Goal: Task Accomplishment & Management: Manage account settings

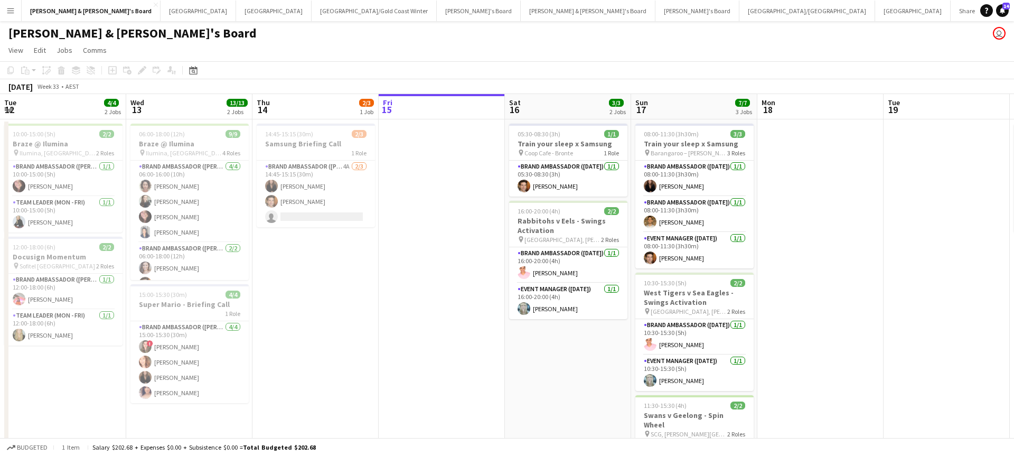
scroll to position [0, 308]
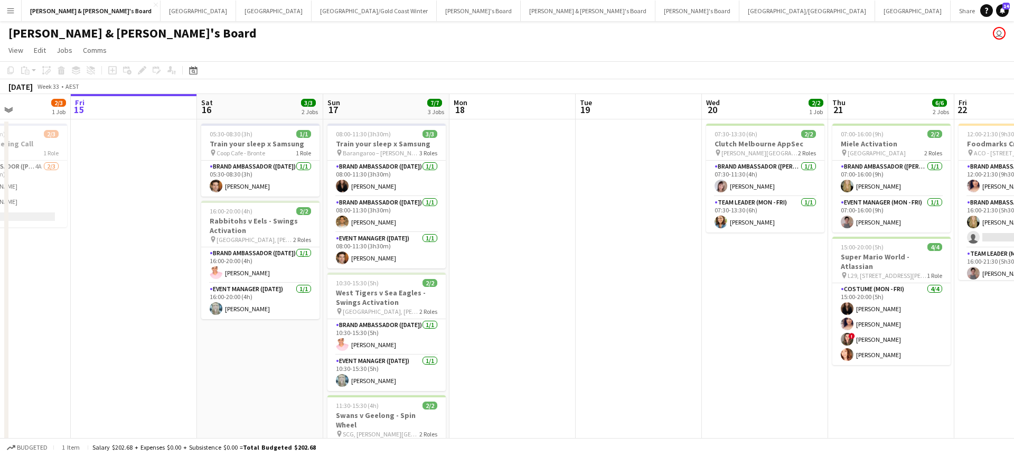
click at [702, 346] on app-date-cell "07:30-13:30 (6h) 2/2 Clutch Melbourne AppSec pin Collins Square Events Centre 2…" at bounding box center [765, 332] width 126 height 427
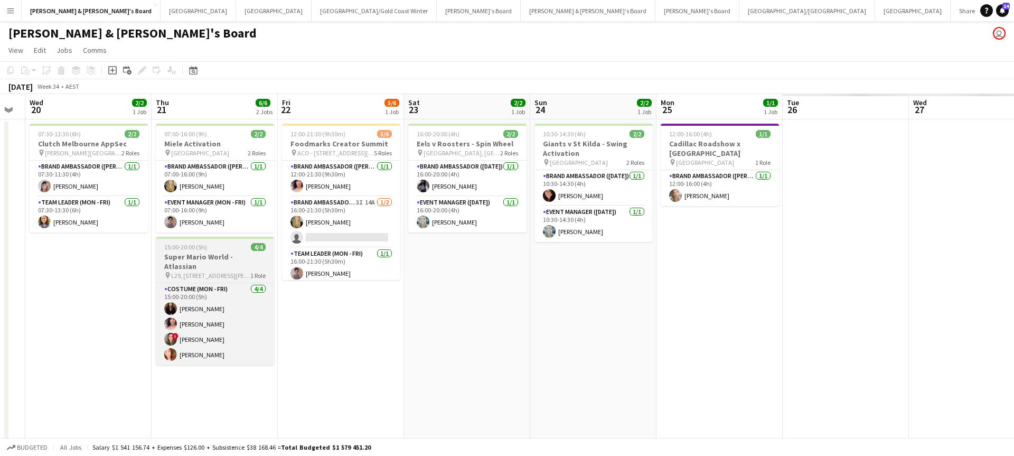
scroll to position [0, 483]
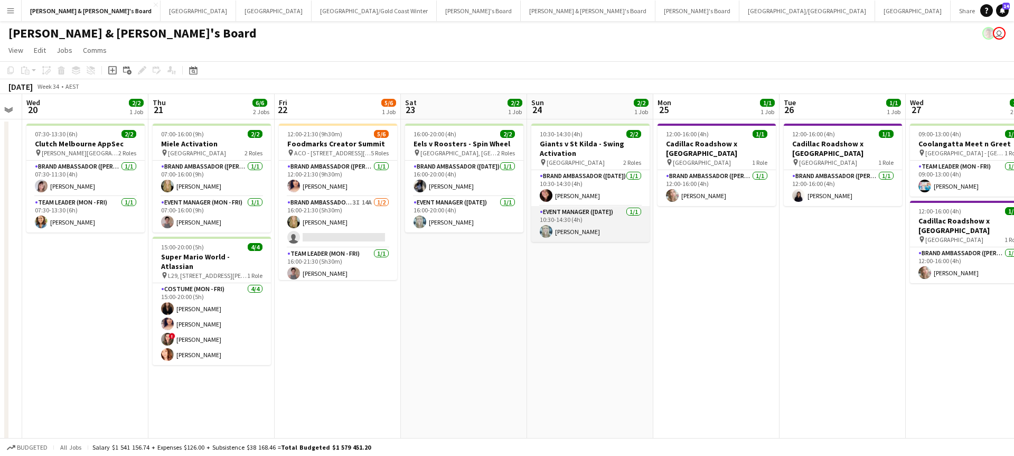
click at [588, 230] on app-card-role "Event Manager (Sunday) 1/1 10:30-14:30 (4h) Brittany Smith" at bounding box center [590, 224] width 118 height 36
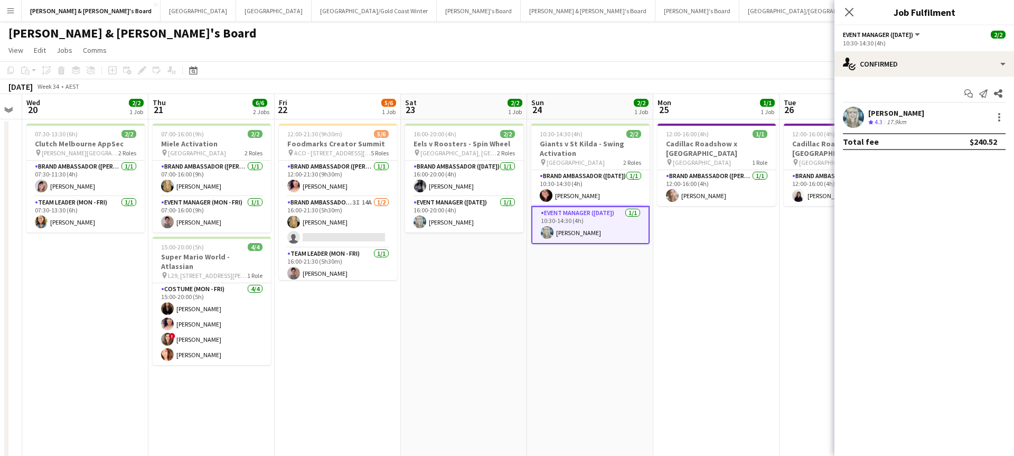
click at [887, 120] on div "17.9km" at bounding box center [897, 122] width 24 height 9
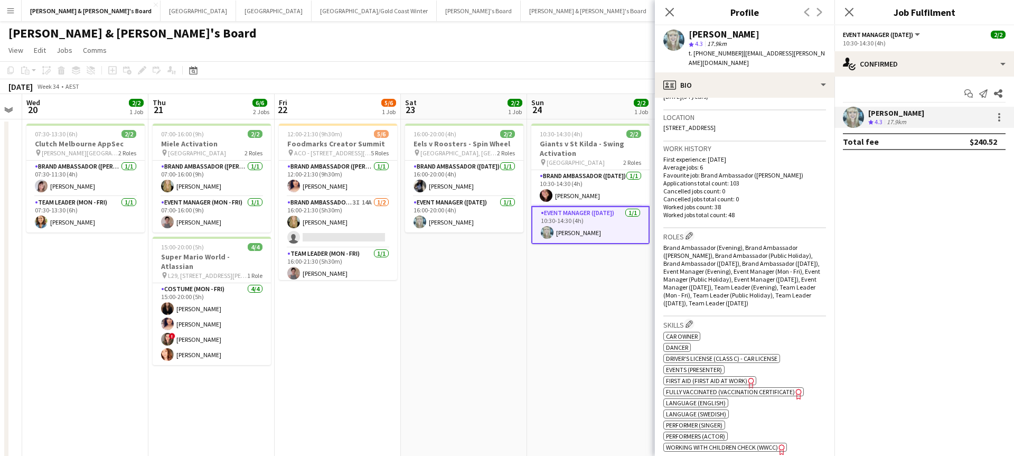
scroll to position [217, 0]
click at [595, 191] on app-card-role "Brand Ambassador (Sunday) 1/1 10:30-14:30 (4h) Adele Young" at bounding box center [590, 188] width 118 height 36
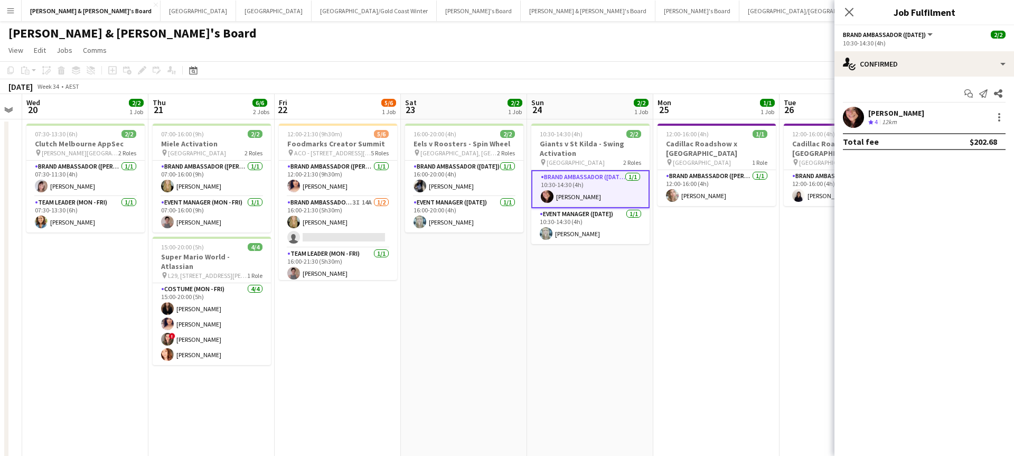
click at [897, 119] on div "12km" at bounding box center [889, 122] width 19 height 9
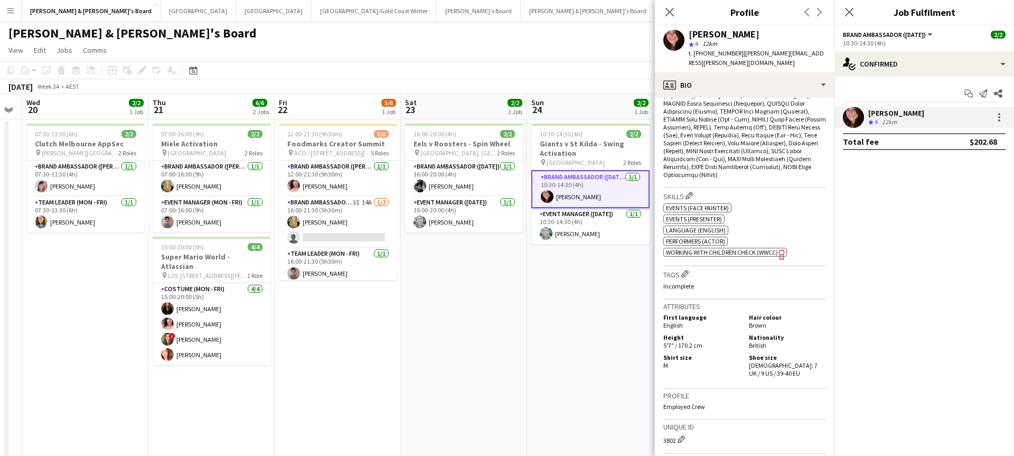
scroll to position [460, 0]
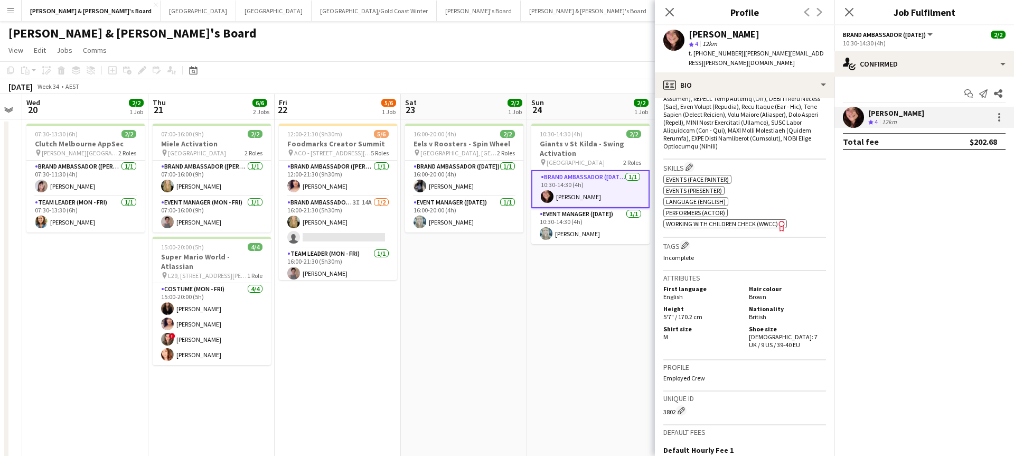
click at [561, 357] on app-date-cell "10:30-14:30 (4h) 2/2 Giants v St Kilda - Swing Activation pin ENGIE Stadium 2 R…" at bounding box center [590, 341] width 126 height 444
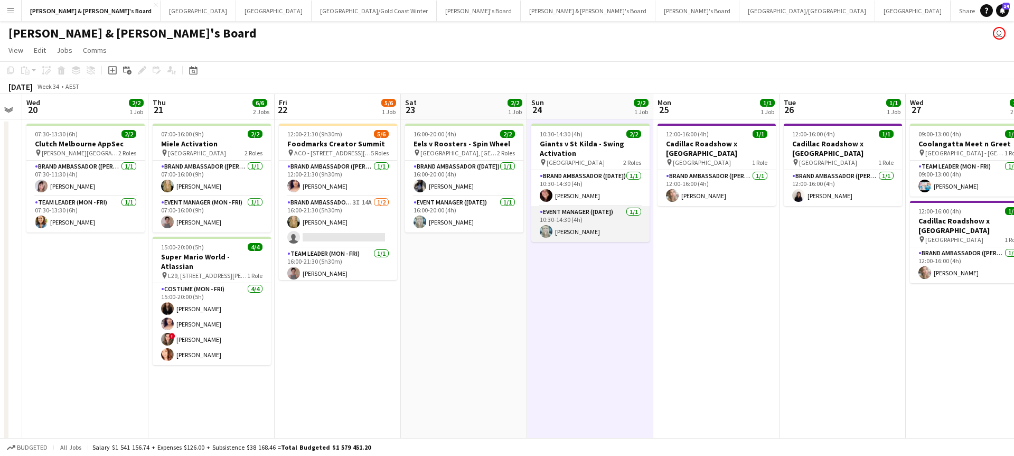
click at [595, 227] on app-card-role "Event Manager (Sunday) 1/1 10:30-14:30 (4h) Brittany Smith" at bounding box center [590, 224] width 118 height 36
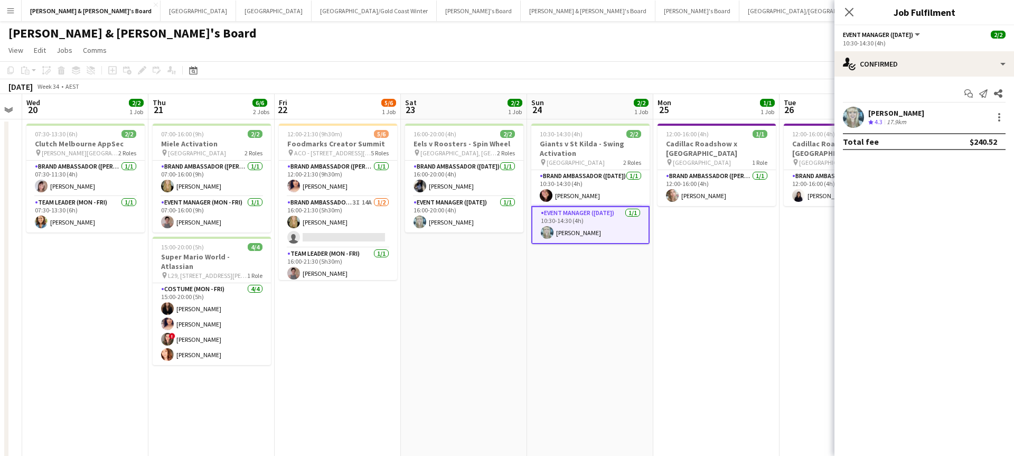
click at [894, 123] on div "17.9km" at bounding box center [897, 122] width 24 height 9
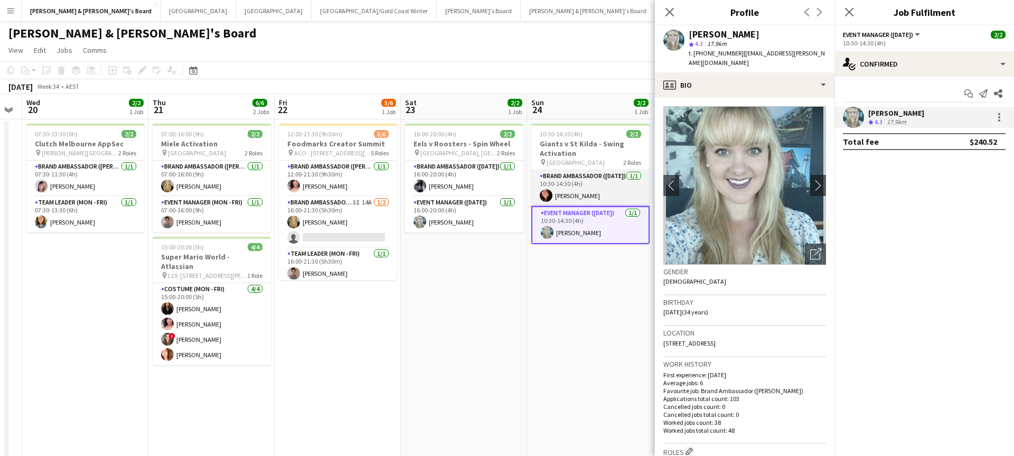
click at [594, 194] on app-card-role "Brand Ambassador (Sunday) 1/1 10:30-14:30 (4h) Adele Young" at bounding box center [590, 188] width 118 height 36
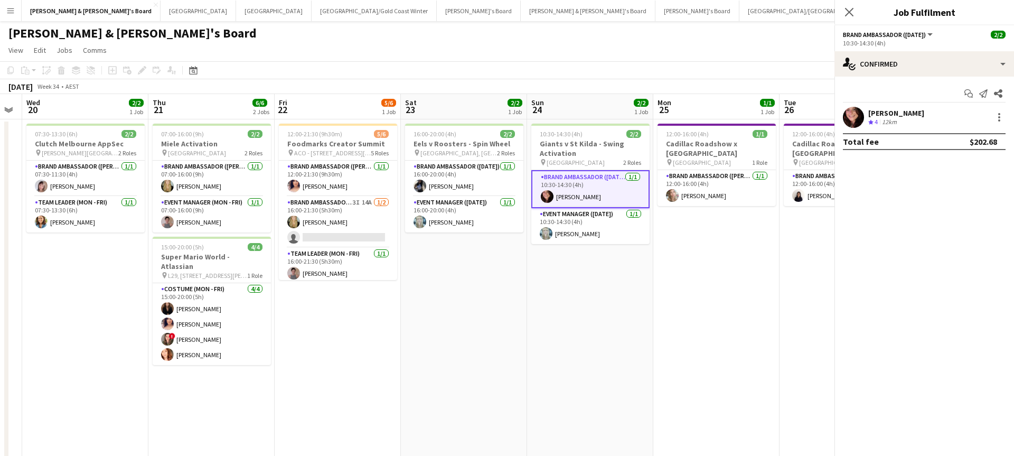
click at [594, 194] on app-card-role "Brand Ambassador (Sunday) 1/1 10:30-14:30 (4h) Adele Young" at bounding box center [590, 189] width 118 height 38
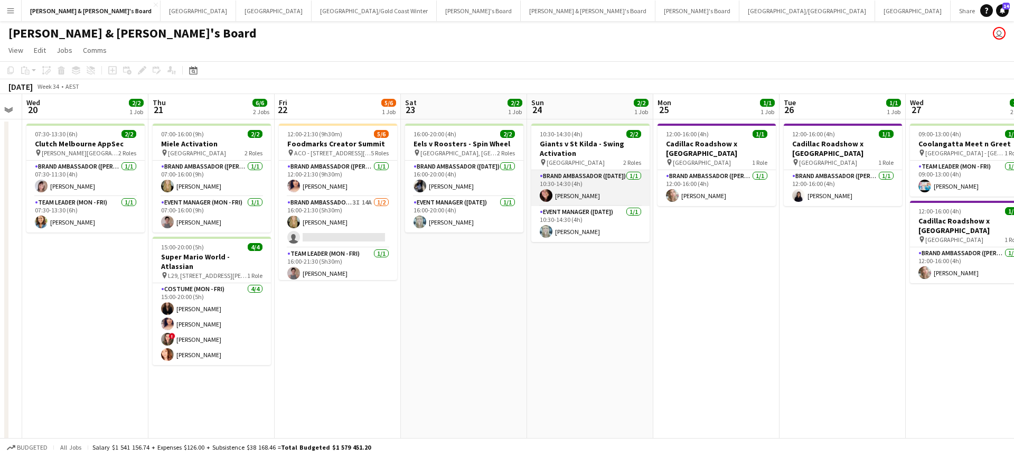
click at [603, 192] on app-card-role "Brand Ambassador (Sunday) 1/1 10:30-14:30 (4h) Adele Young" at bounding box center [590, 188] width 118 height 36
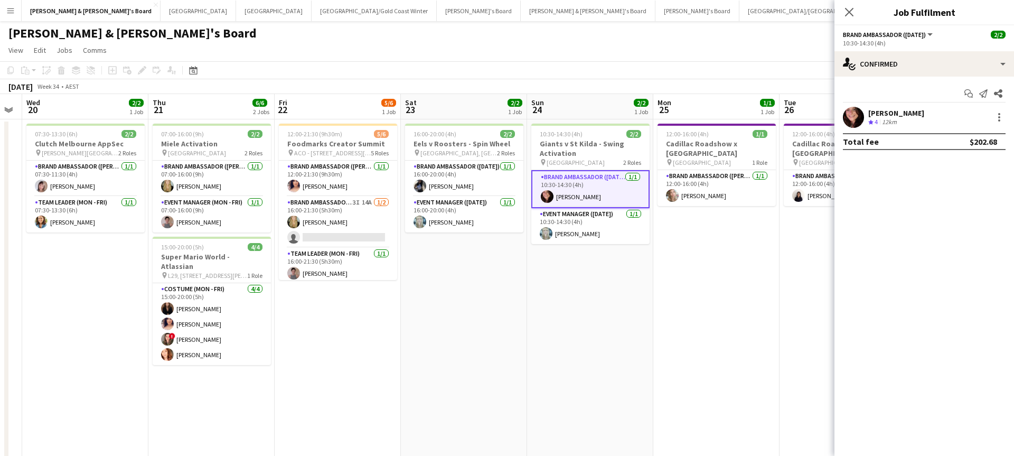
click at [908, 119] on div "Adele Young Crew rating 4 12km" at bounding box center [925, 117] width 180 height 21
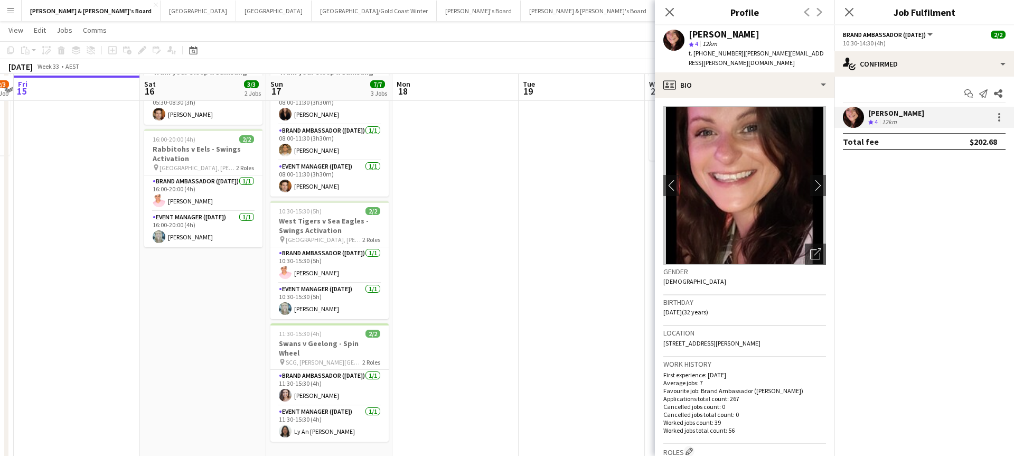
scroll to position [73, 0]
click at [670, 16] on icon "Close pop-in" at bounding box center [669, 12] width 10 height 10
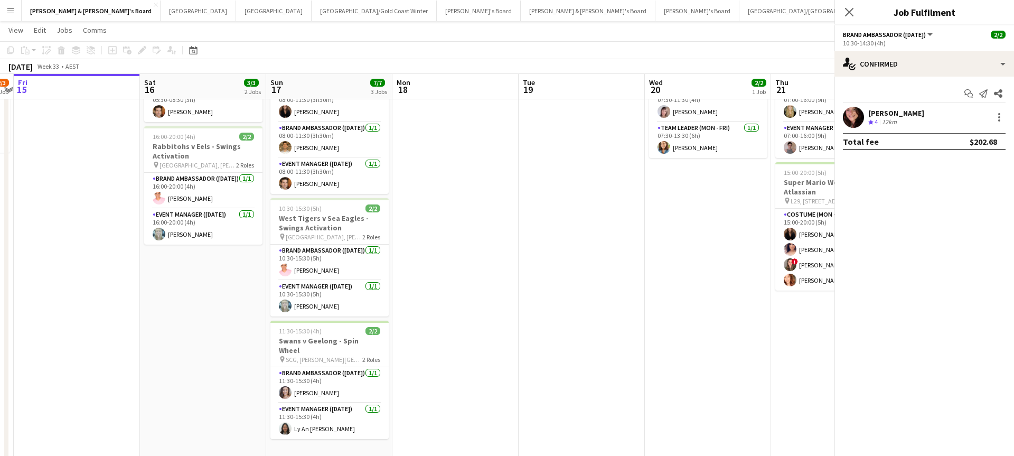
click at [1014, 16] on icon "Close pop-in" at bounding box center [1029, 12] width 10 height 10
click at [849, 15] on icon "Close pop-in" at bounding box center [849, 12] width 10 height 10
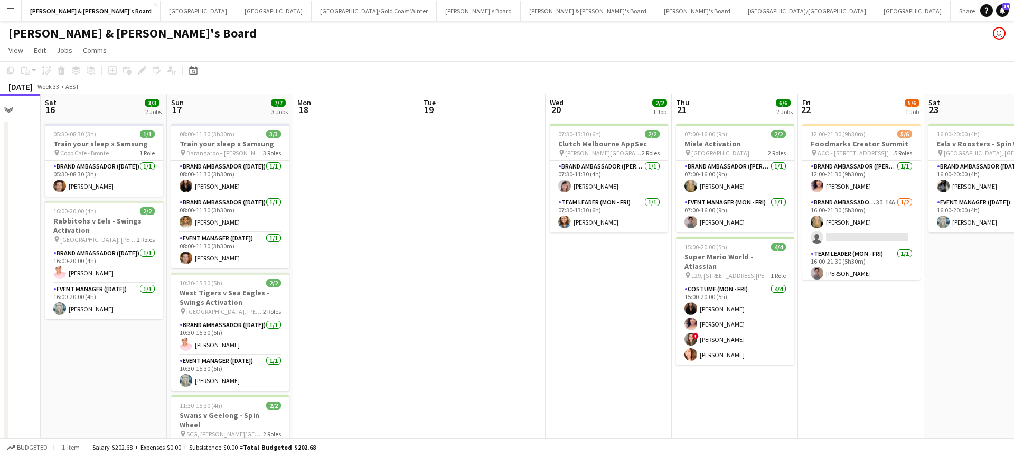
scroll to position [0, 357]
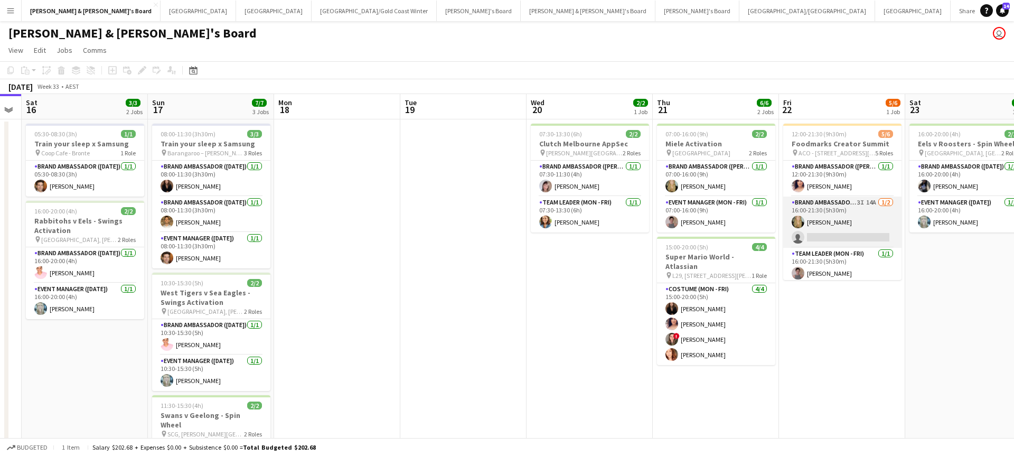
click at [863, 214] on app-card-role "Brand Ambassador (Mon - Fri) 3I 14A 1/2 16:00-21:30 (5h30m) Amber Davis single-…" at bounding box center [842, 221] width 118 height 51
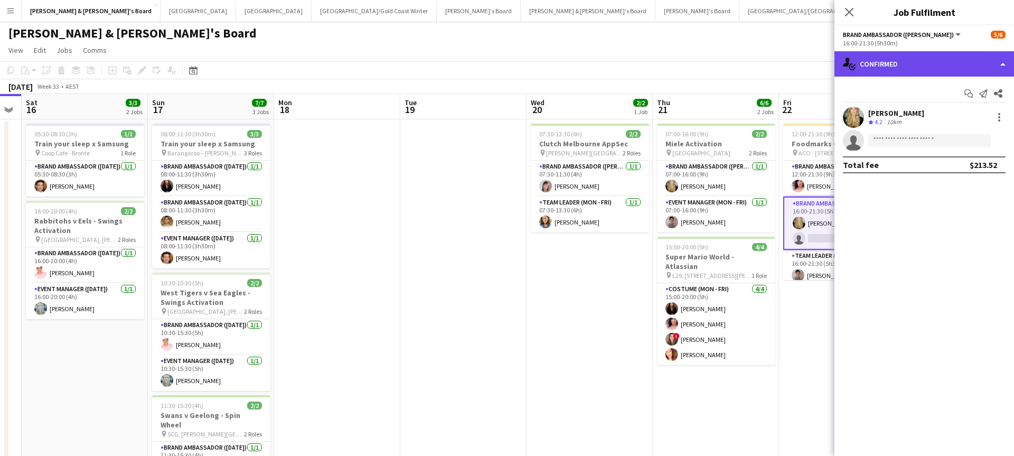
click at [915, 62] on div "single-neutral-actions-check-2 Confirmed" at bounding box center [925, 63] width 180 height 25
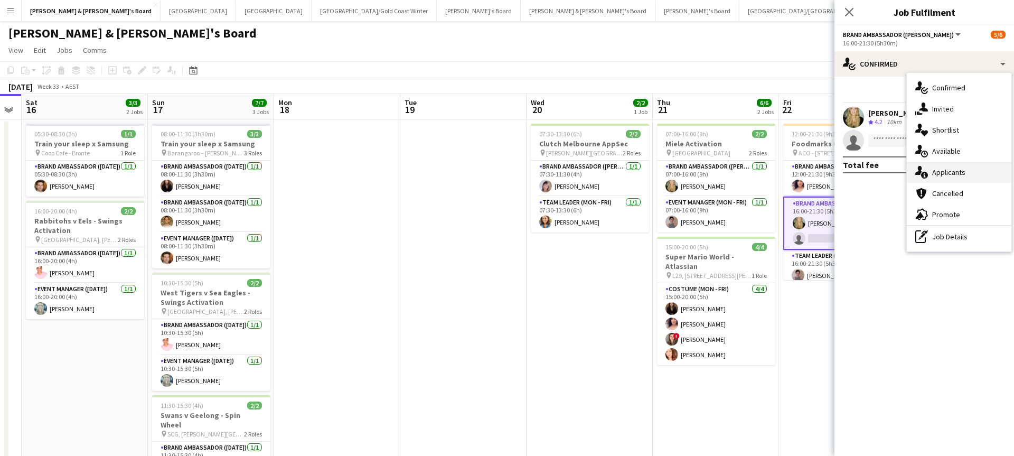
click at [961, 172] on div "single-neutral-actions-information Applicants" at bounding box center [959, 172] width 105 height 21
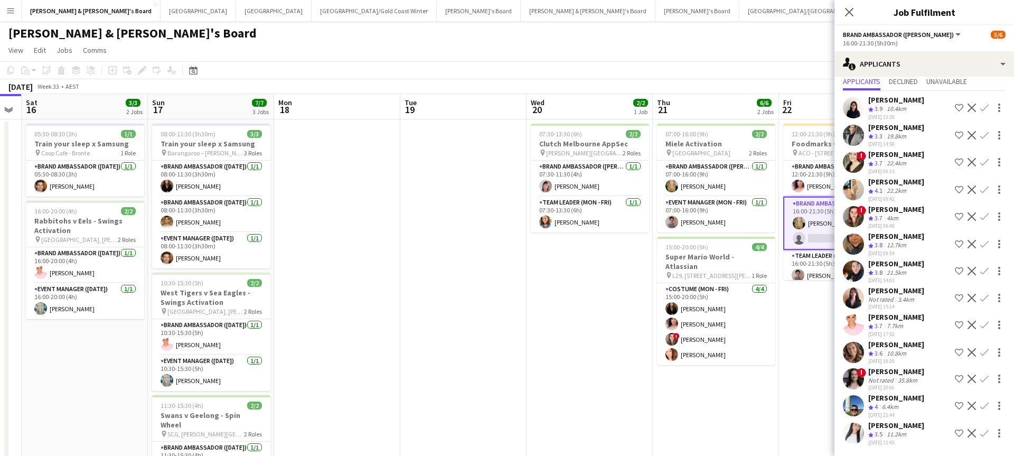
scroll to position [51, 0]
click at [766, 429] on app-date-cell "07:00-16:00 (9h) 2/2 Miele Activation pin Royal Randwick Racecourse 2 Roles Bra…" at bounding box center [716, 341] width 126 height 444
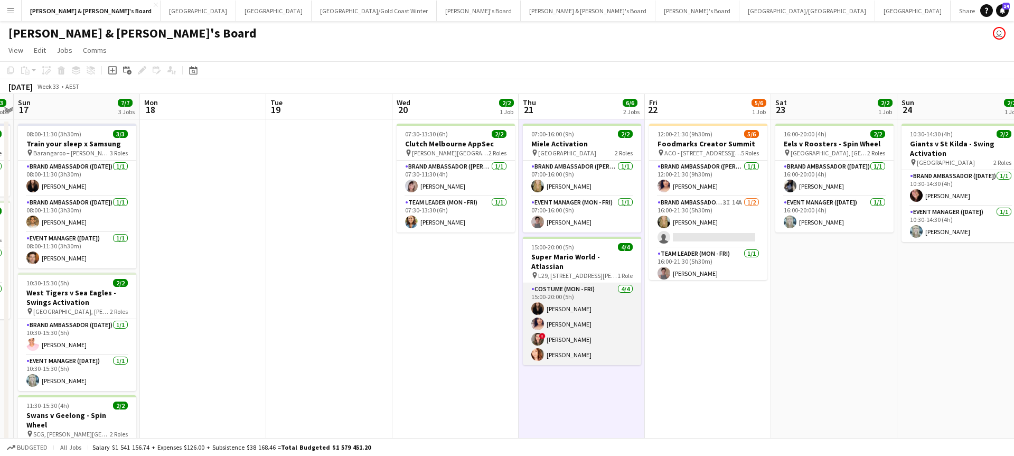
scroll to position [0, 294]
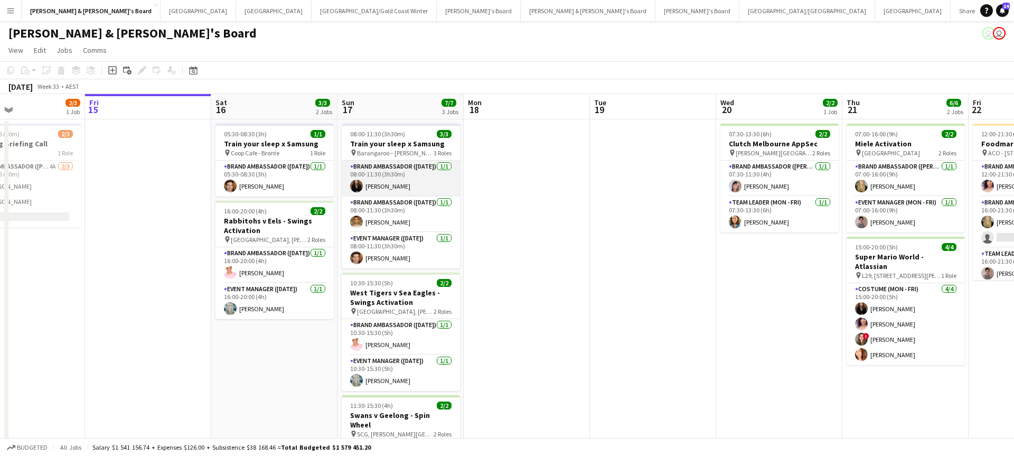
click at [419, 185] on app-card-role "Brand Ambassador (Sunday) 1/1 08:00-11:30 (3h30m) Kim Clifton" at bounding box center [401, 179] width 118 height 36
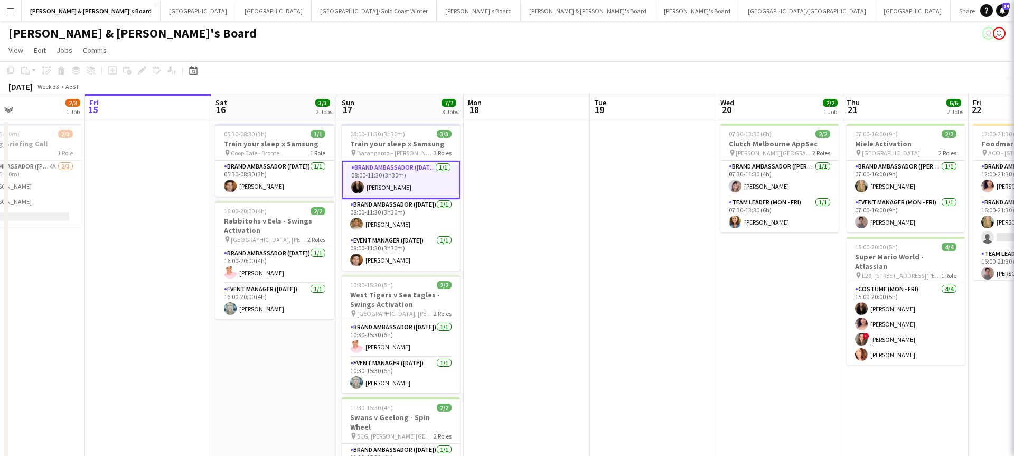
click at [419, 185] on app-card-role "Brand Ambassador (Sunday) 1/1 08:00-11:30 (3h30m) Kim Clifton" at bounding box center [401, 180] width 118 height 38
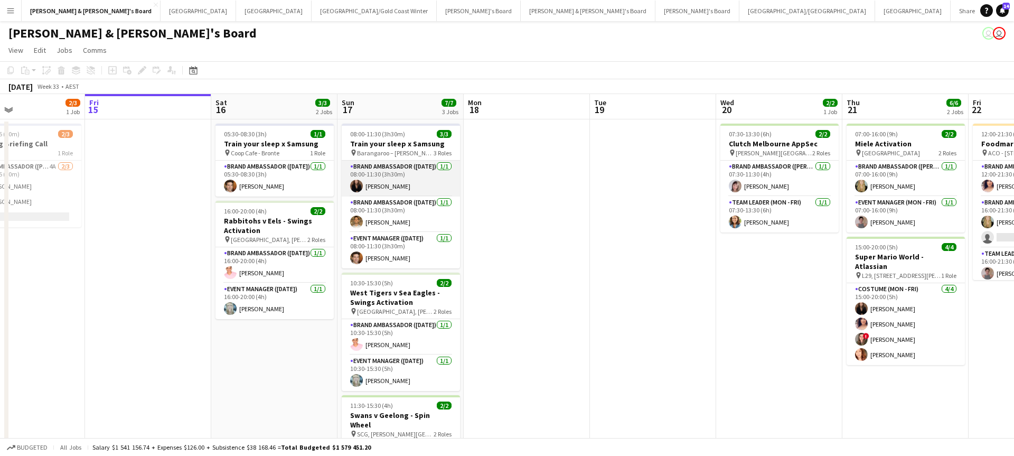
click at [396, 184] on app-card-role "Brand Ambassador (Sunday) 1/1 08:00-11:30 (3h30m) Kim Clifton" at bounding box center [401, 179] width 118 height 36
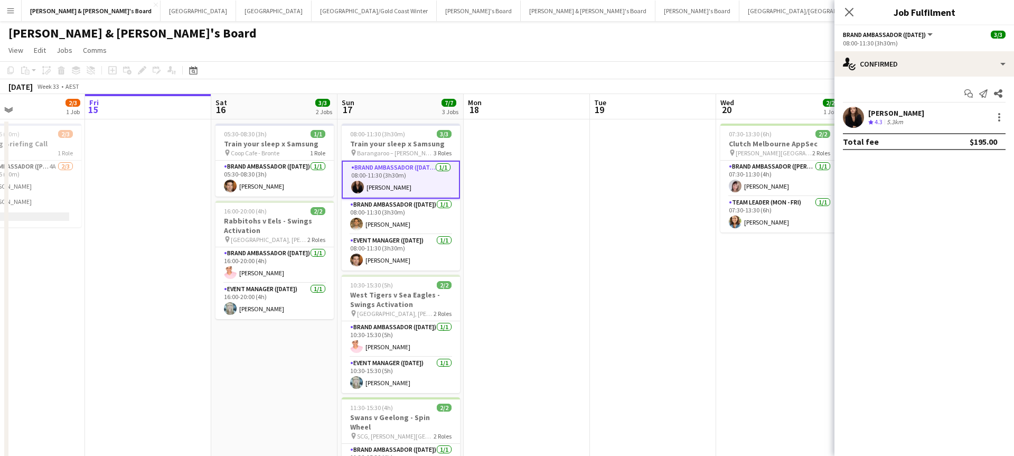
click at [898, 119] on div "5.3km" at bounding box center [895, 122] width 21 height 9
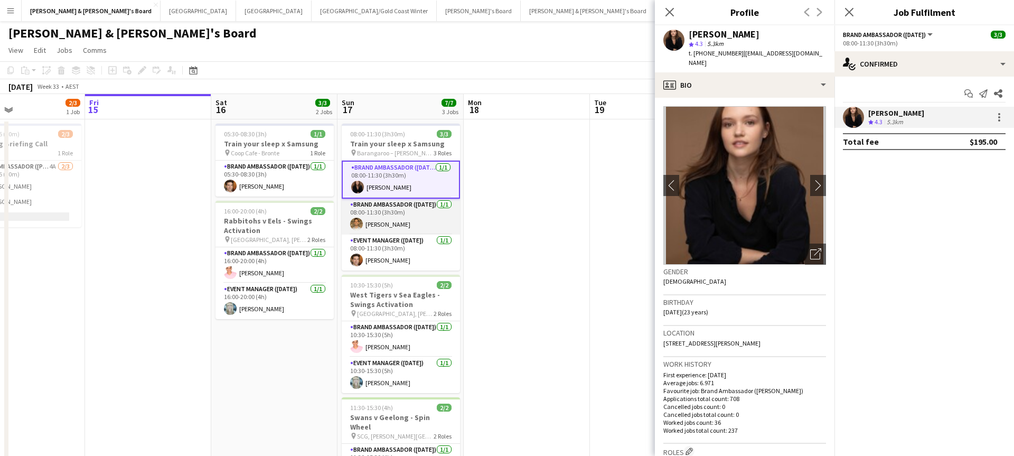
click at [411, 221] on app-card-role "Brand Ambassador (Sunday) 1/1 08:00-11:30 (3h30m) Tim Jarzynski" at bounding box center [401, 217] width 118 height 36
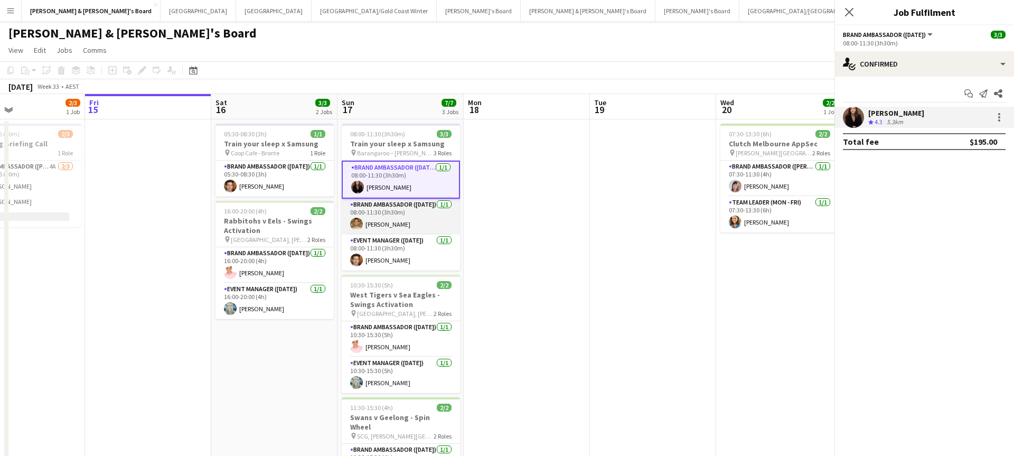
click at [411, 221] on app-card-role "Brand Ambassador (Sunday) 1/1 08:00-11:30 (3h30m) Tim Jarzynski" at bounding box center [401, 217] width 118 height 36
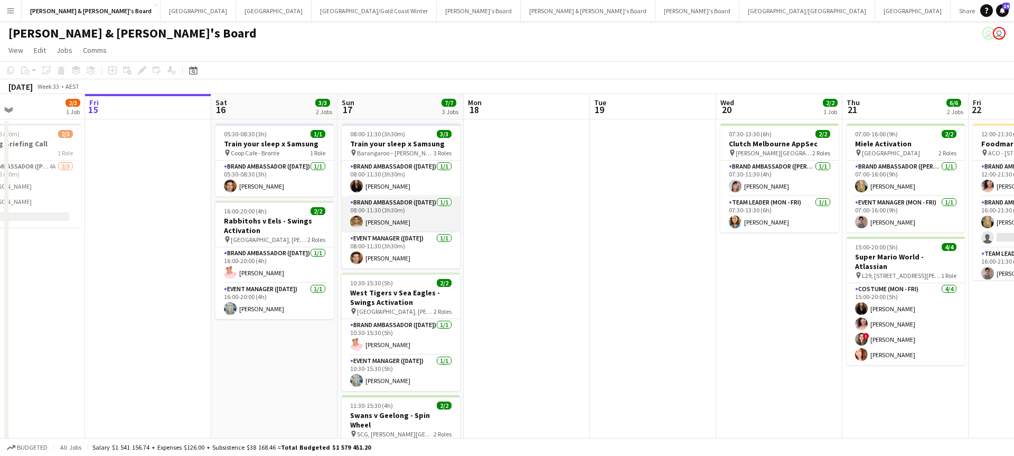
click at [377, 226] on app-card-role "Brand Ambassador (Sunday) 1/1 08:00-11:30 (3h30m) Tim Jarzynski" at bounding box center [401, 214] width 118 height 36
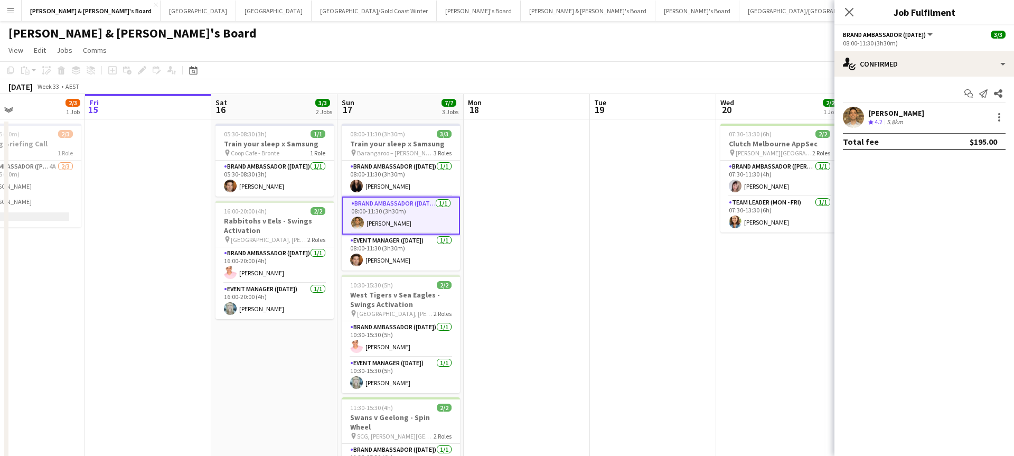
click at [896, 119] on div "5.8km" at bounding box center [895, 122] width 21 height 9
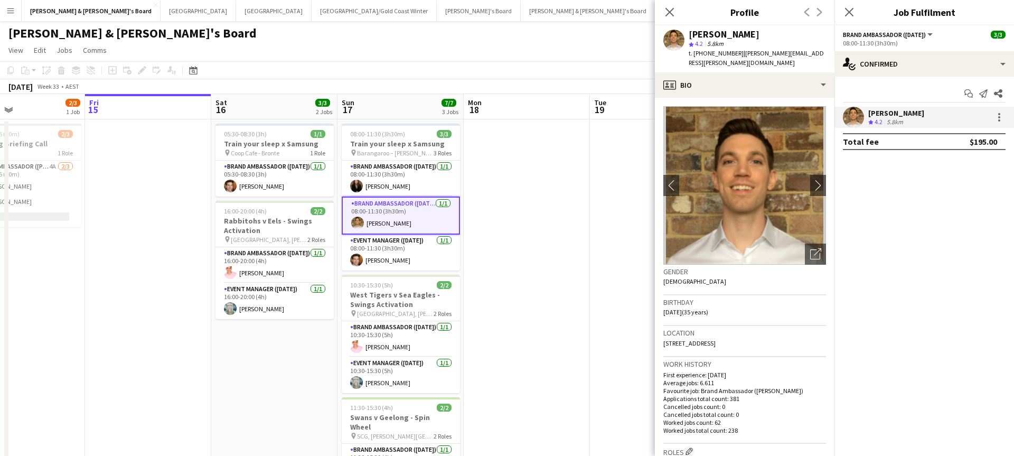
click at [597, 215] on app-date-cell at bounding box center [653, 332] width 126 height 427
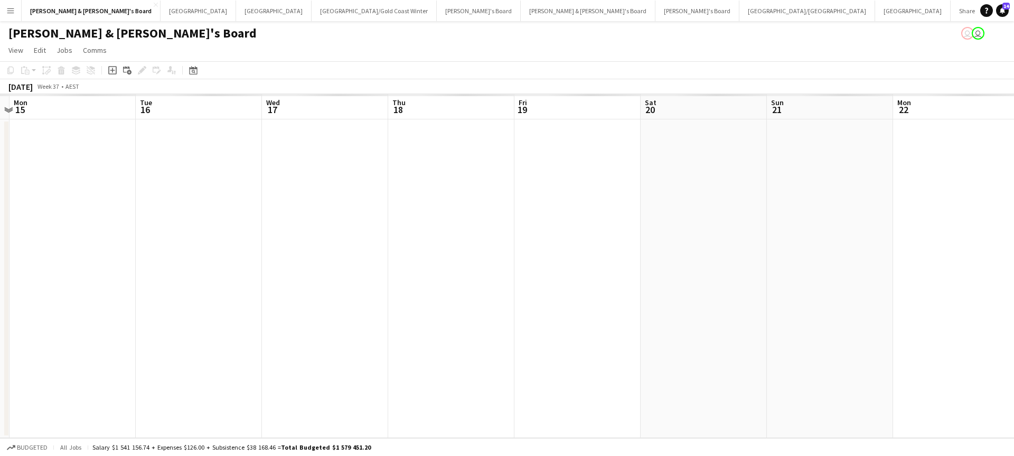
scroll to position [0, 0]
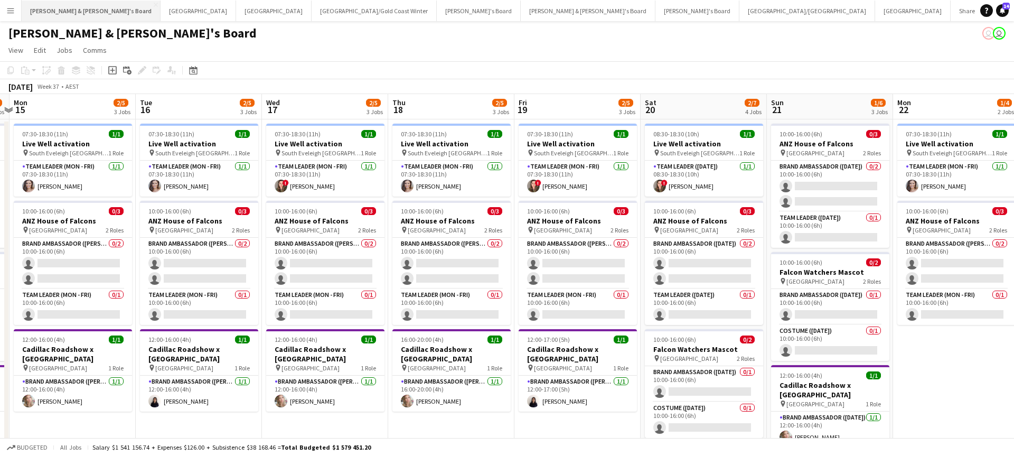
click at [67, 12] on button "James & Arrence's Board Close" at bounding box center [91, 11] width 139 height 21
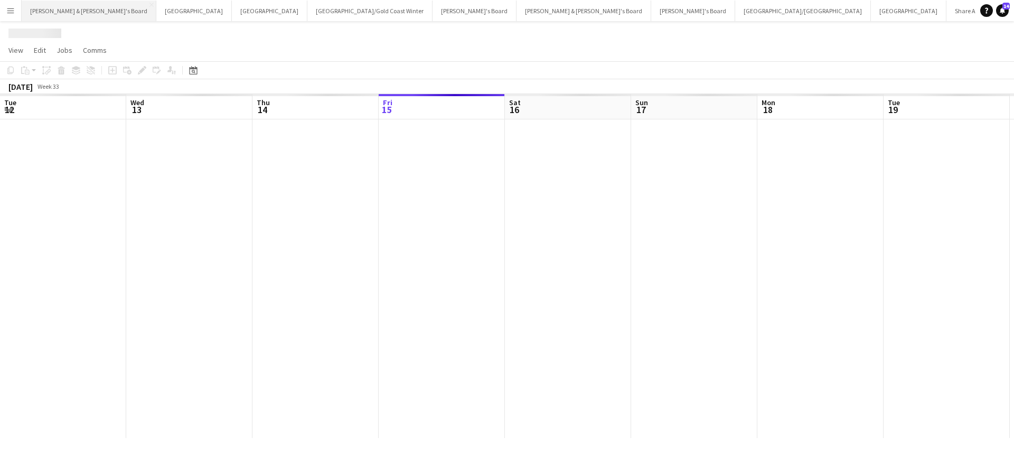
click at [67, 12] on button "James & Arrence's Board Close" at bounding box center [89, 11] width 135 height 21
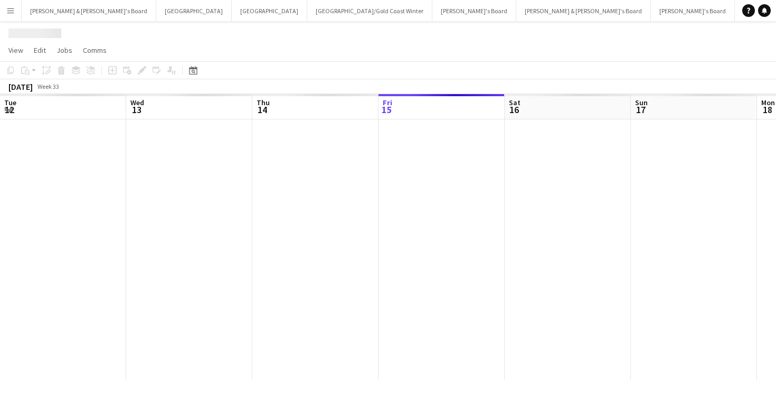
scroll to position [0, 252]
